Goal: Find specific page/section: Find specific page/section

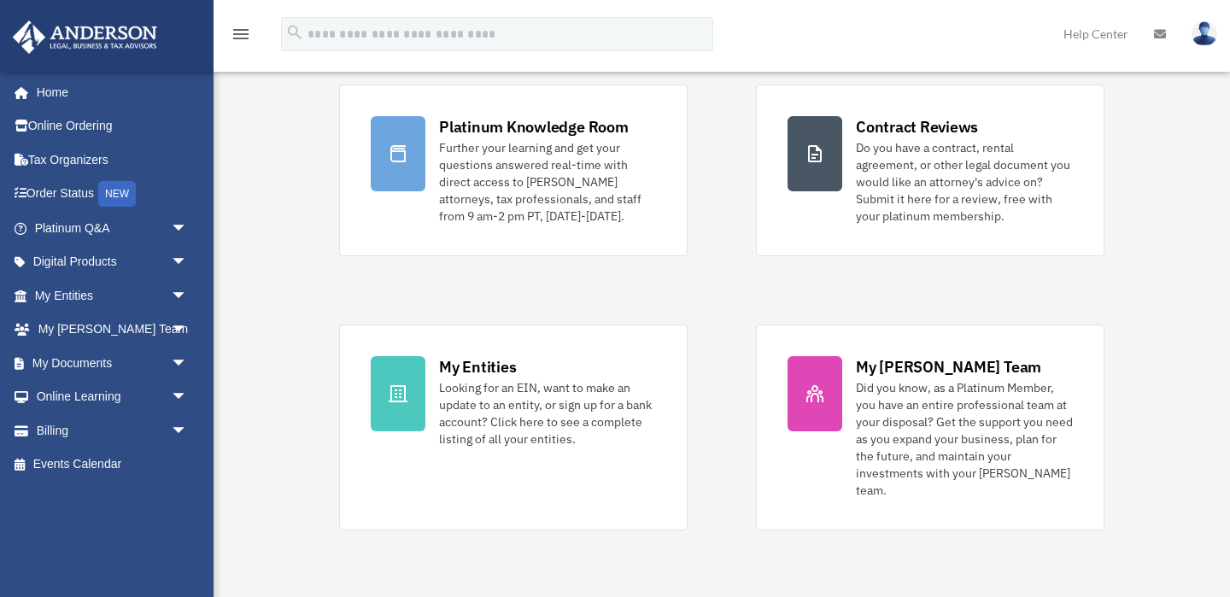
scroll to position [158, 0]
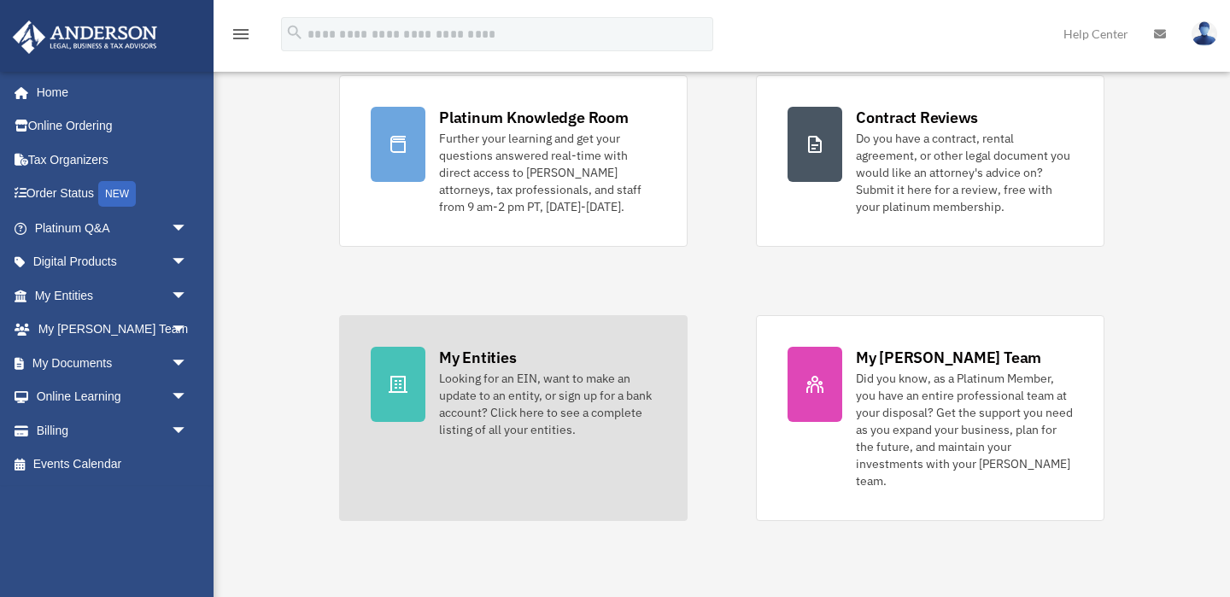
click at [494, 383] on div "Looking for an EIN, want to make an update to an entity, or sign up for a bank …" at bounding box center [547, 404] width 217 height 68
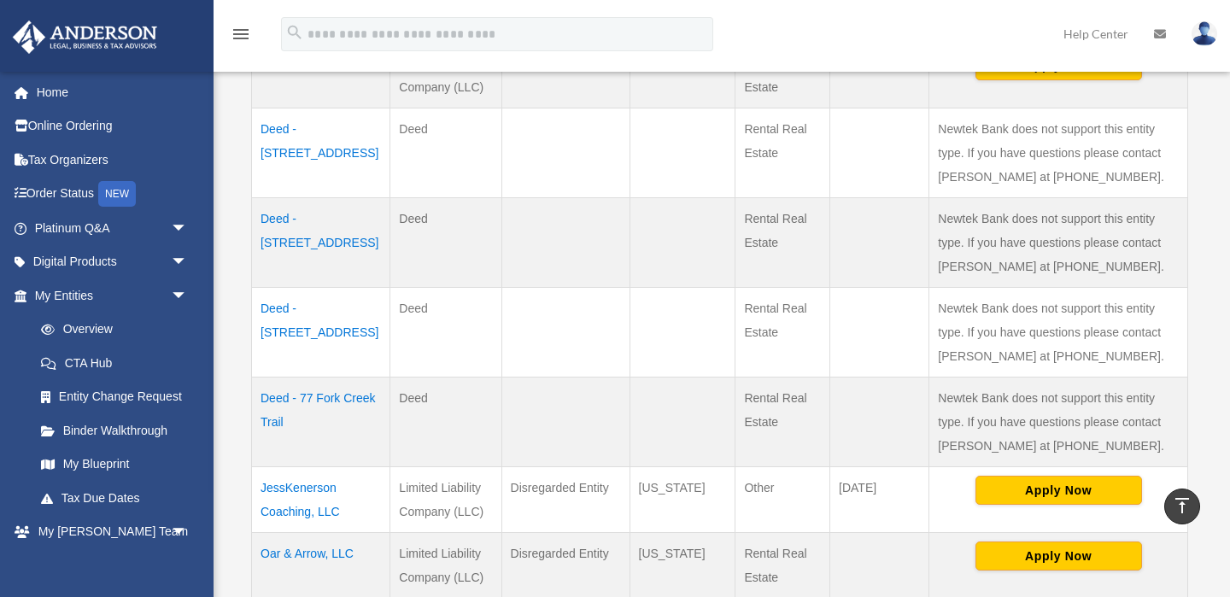
scroll to position [491, 0]
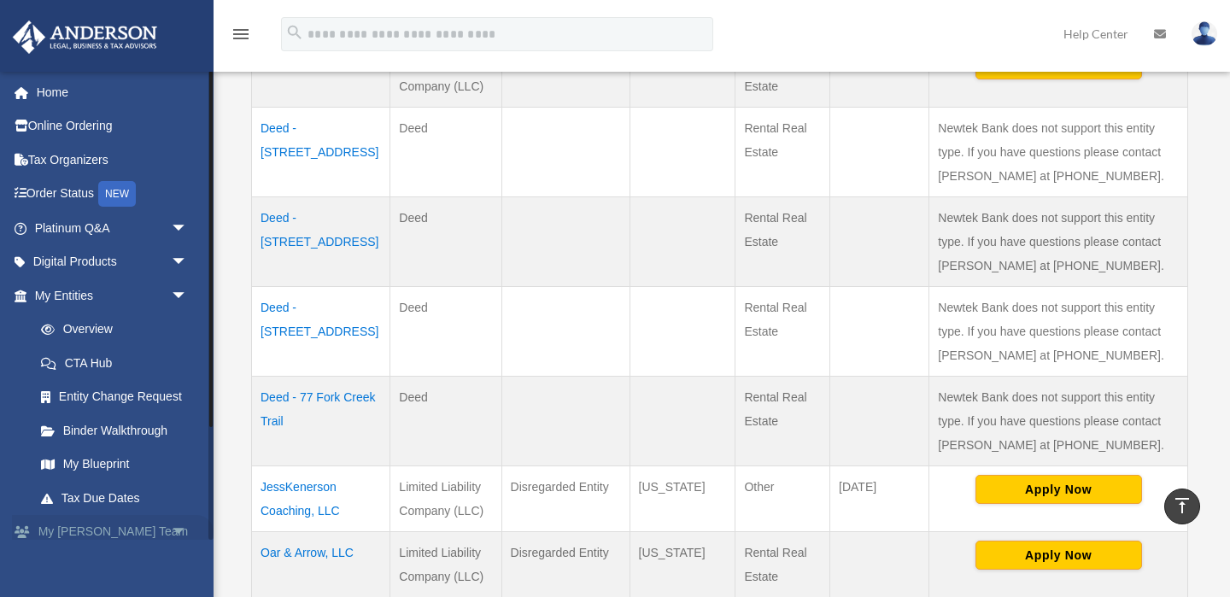
click at [108, 530] on link "My Anderson Team arrow_drop_down" at bounding box center [113, 532] width 202 height 34
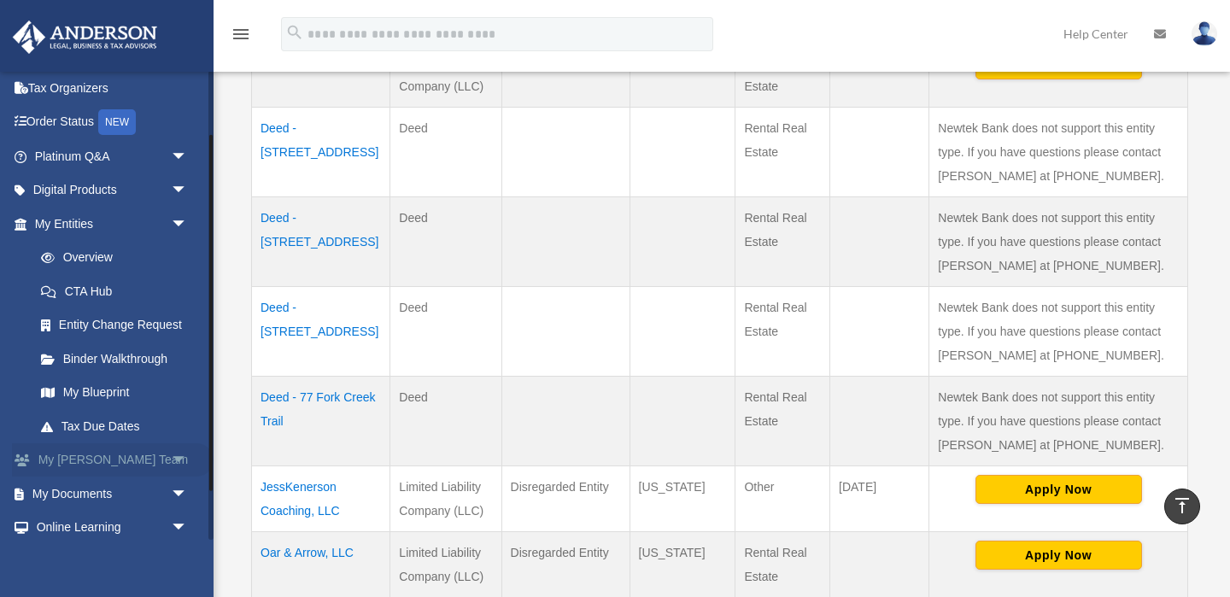
scroll to position [84, 0]
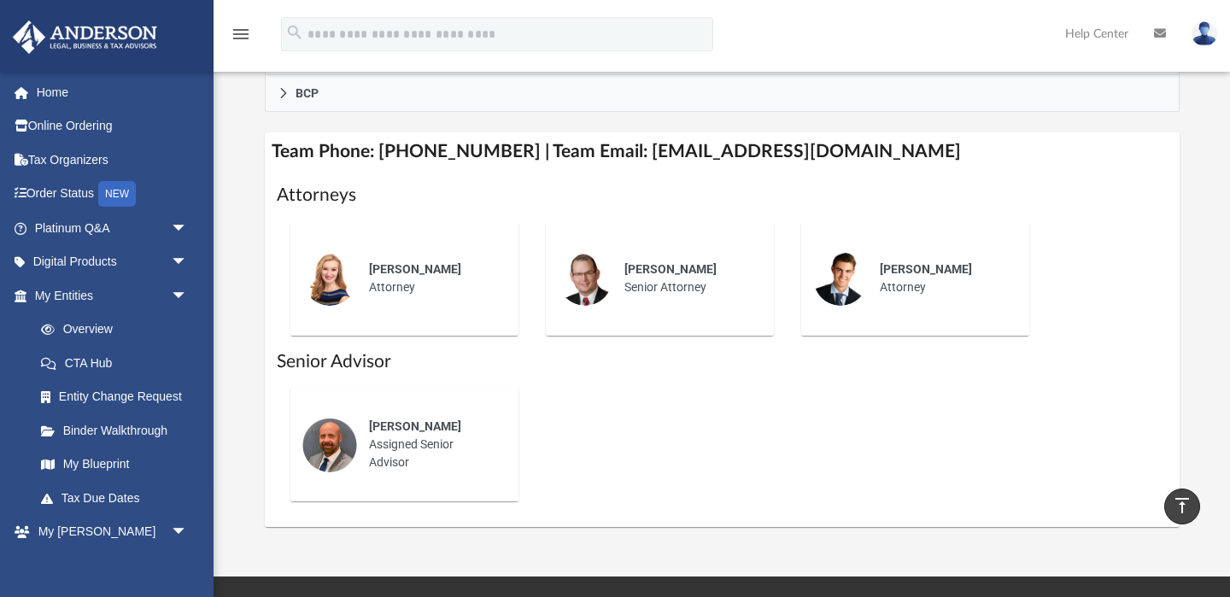
scroll to position [639, 0]
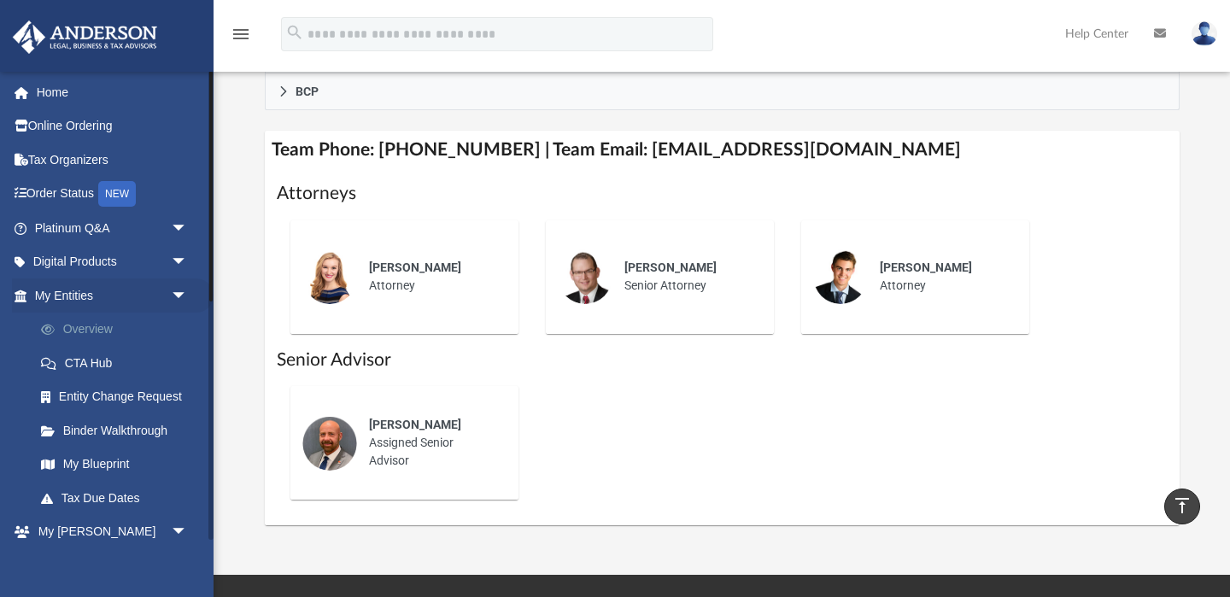
click at [90, 327] on link "Overview" at bounding box center [119, 330] width 190 height 34
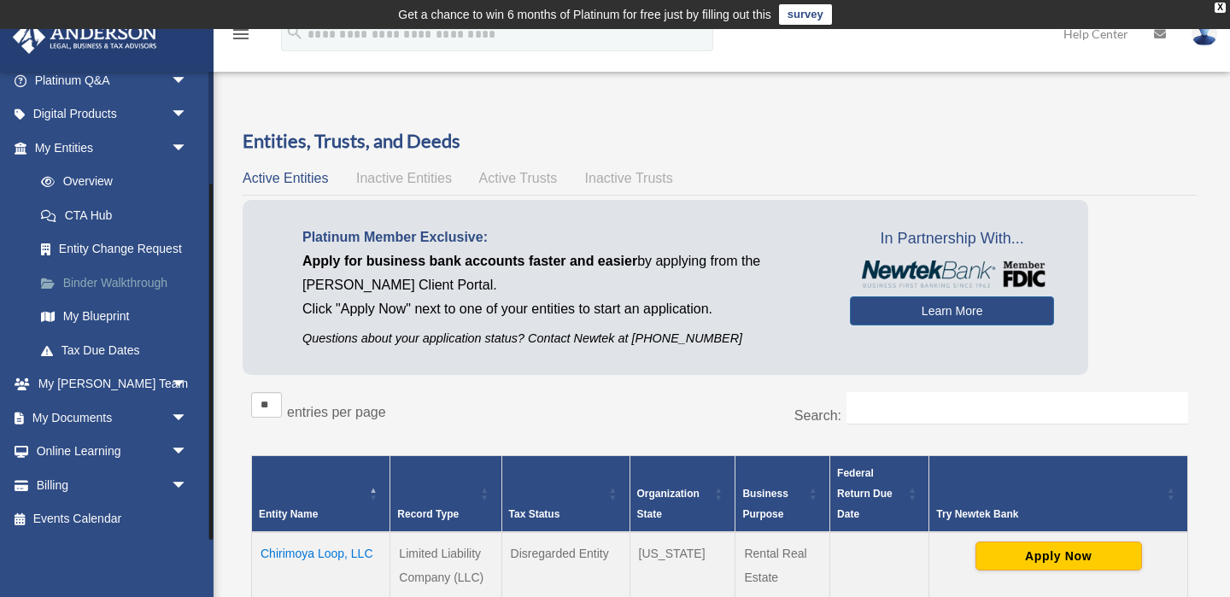
click at [79, 287] on link "Binder Walkthrough" at bounding box center [119, 283] width 190 height 34
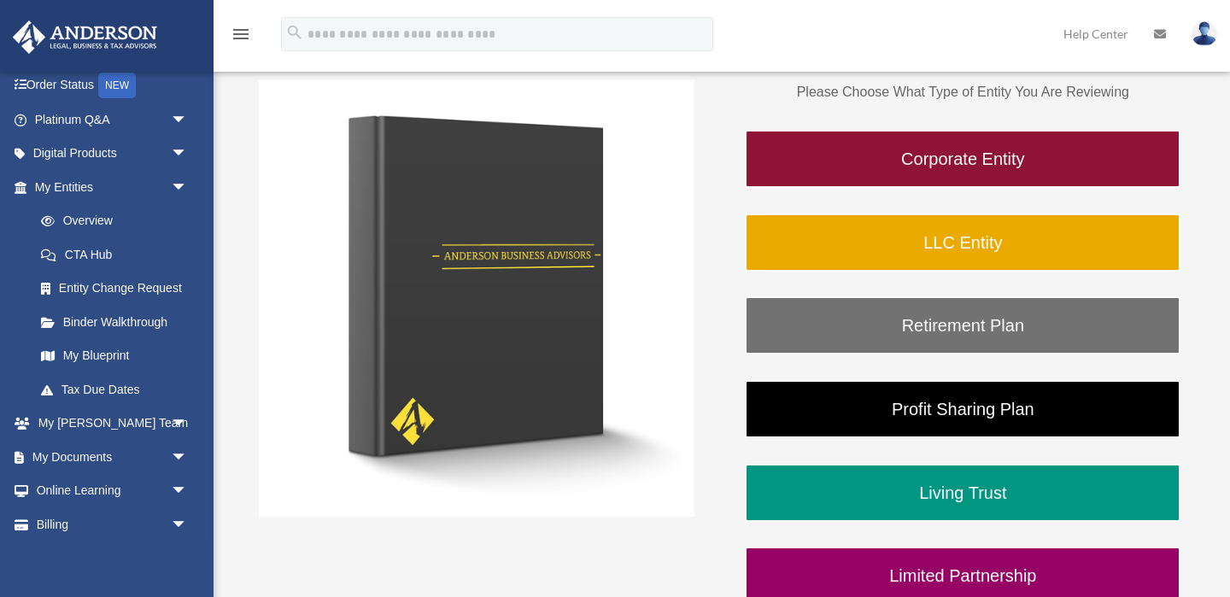
scroll to position [289, 0]
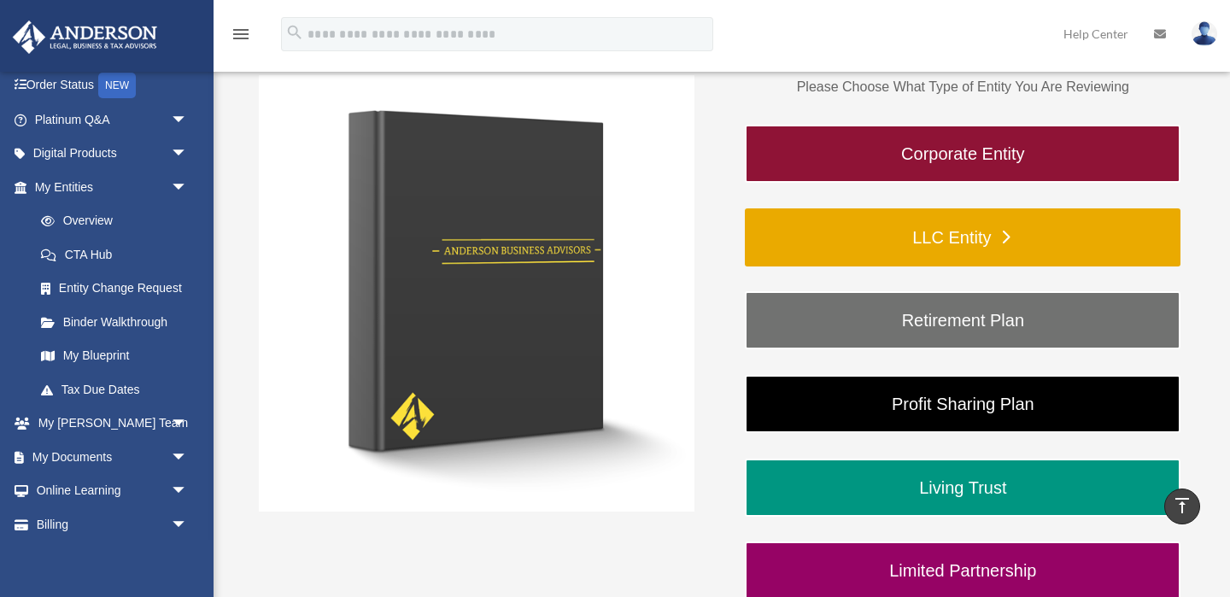
click at [899, 239] on link "LLC Entity" at bounding box center [963, 237] width 436 height 58
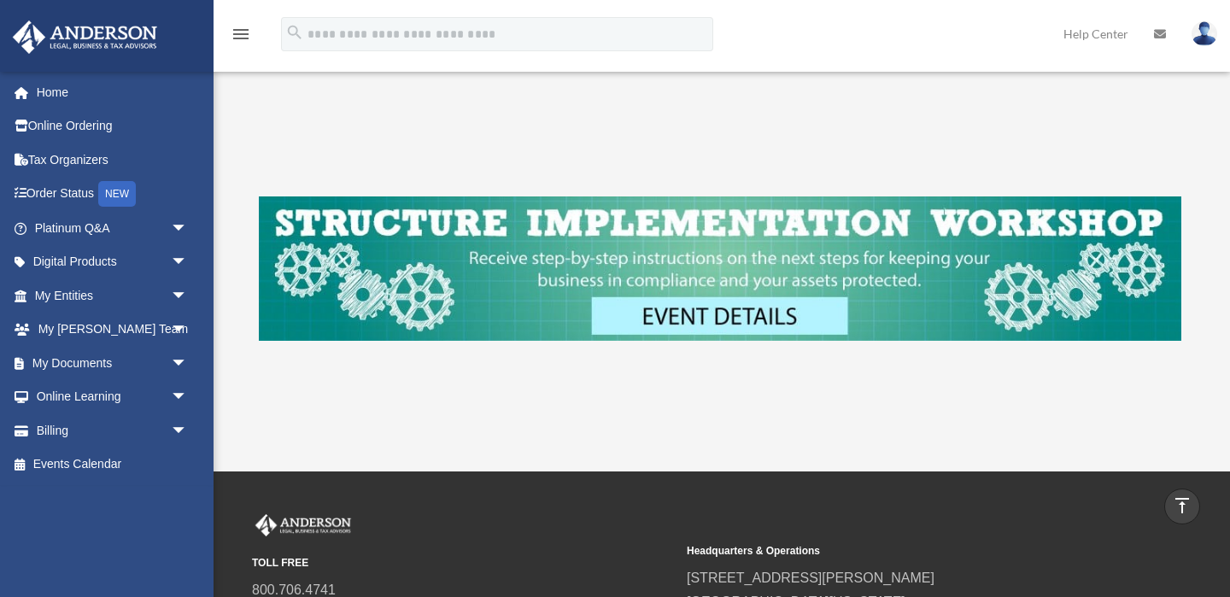
scroll to position [841, 0]
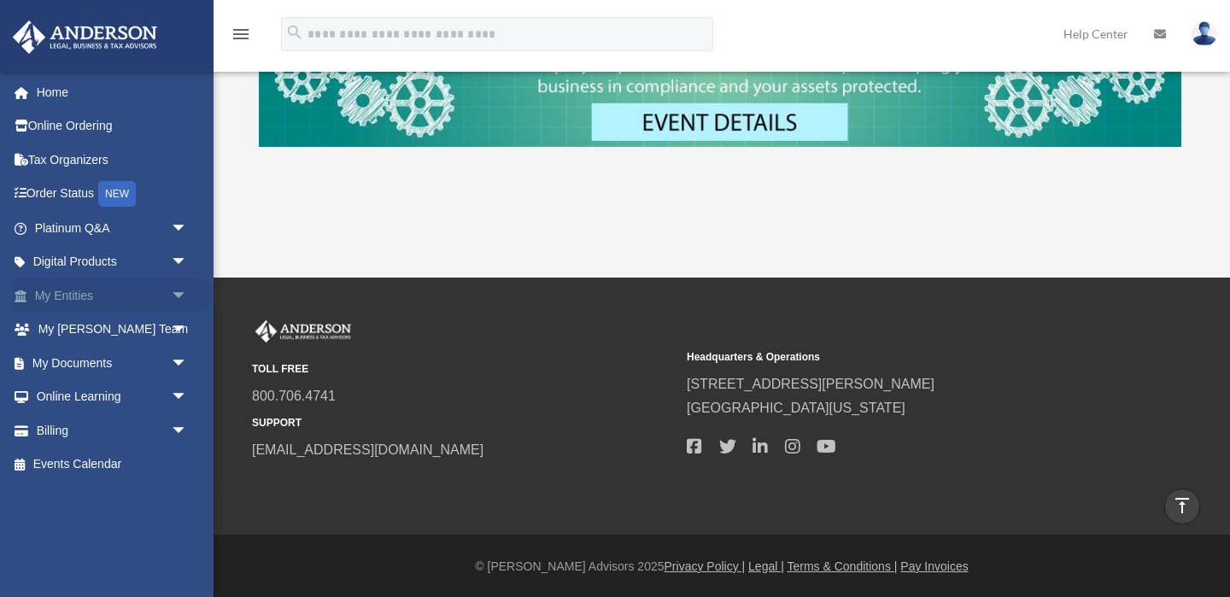
click at [62, 292] on link "My Entities arrow_drop_down" at bounding box center [113, 295] width 202 height 34
click at [183, 298] on span "arrow_drop_down" at bounding box center [188, 295] width 34 height 35
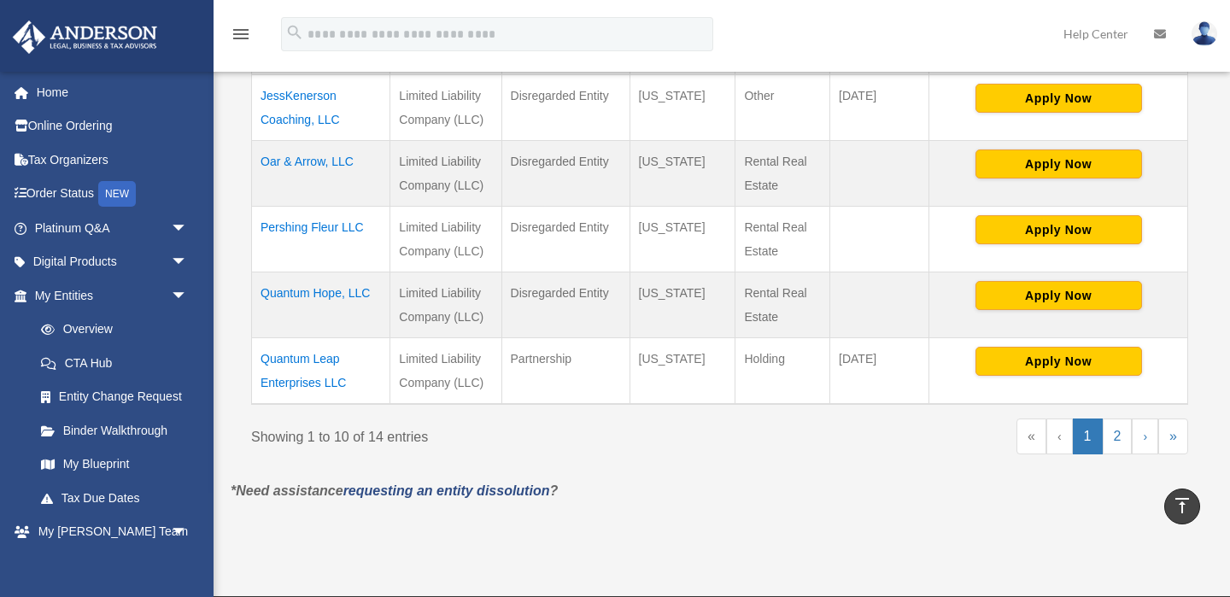
scroll to position [883, 0]
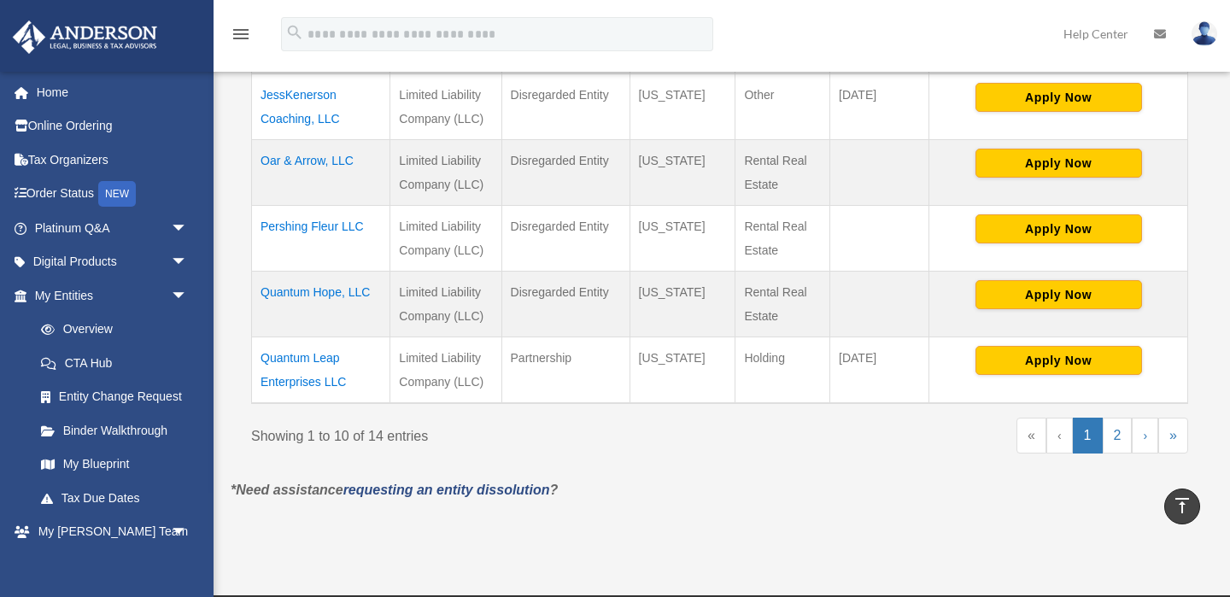
click at [304, 357] on td "Quantum Leap Enterprises LLC" at bounding box center [321, 370] width 138 height 67
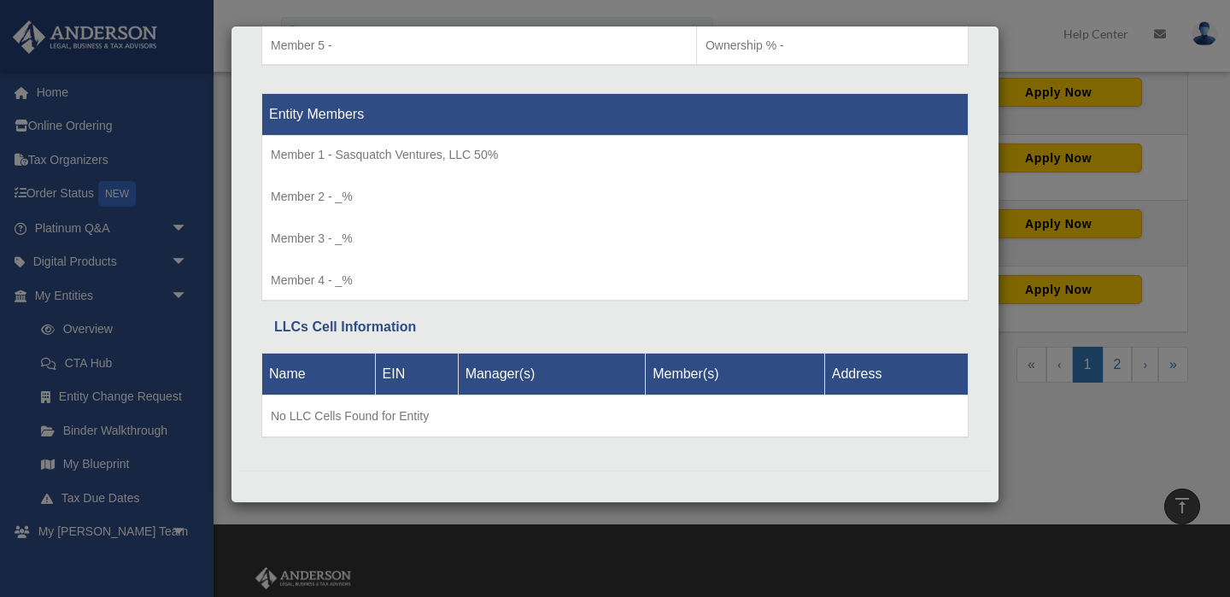
scroll to position [955, 0]
click at [1044, 304] on div "Details × Articles Sent Organizational Date" at bounding box center [615, 298] width 1230 height 597
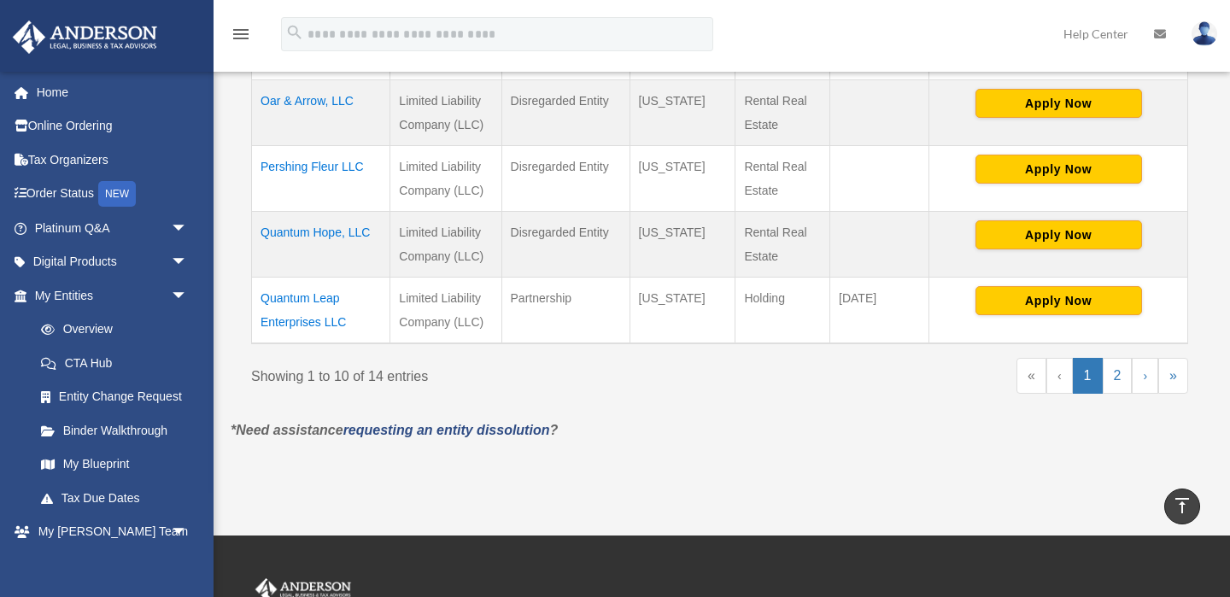
scroll to position [942, 0]
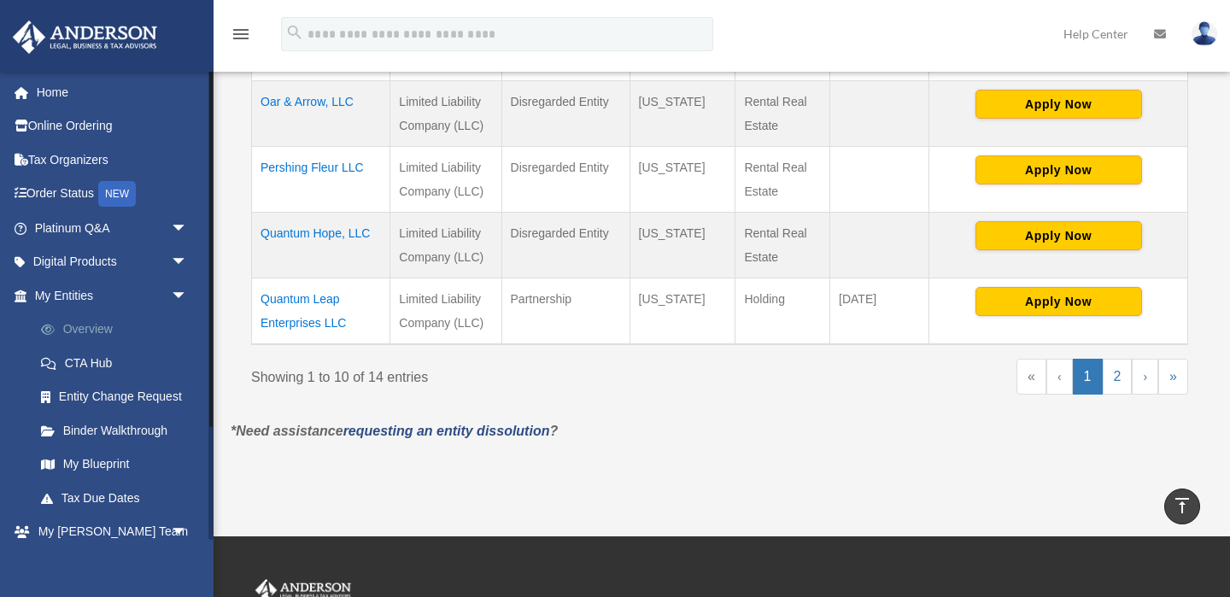
click at [100, 334] on link "Overview" at bounding box center [119, 330] width 190 height 34
